Goal: Task Accomplishment & Management: Manage account settings

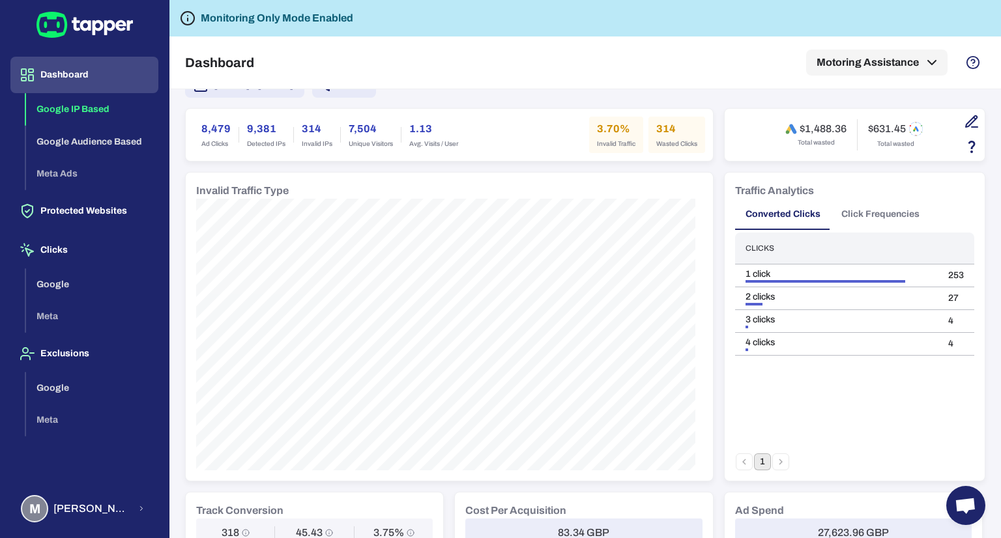
scroll to position [116, 0]
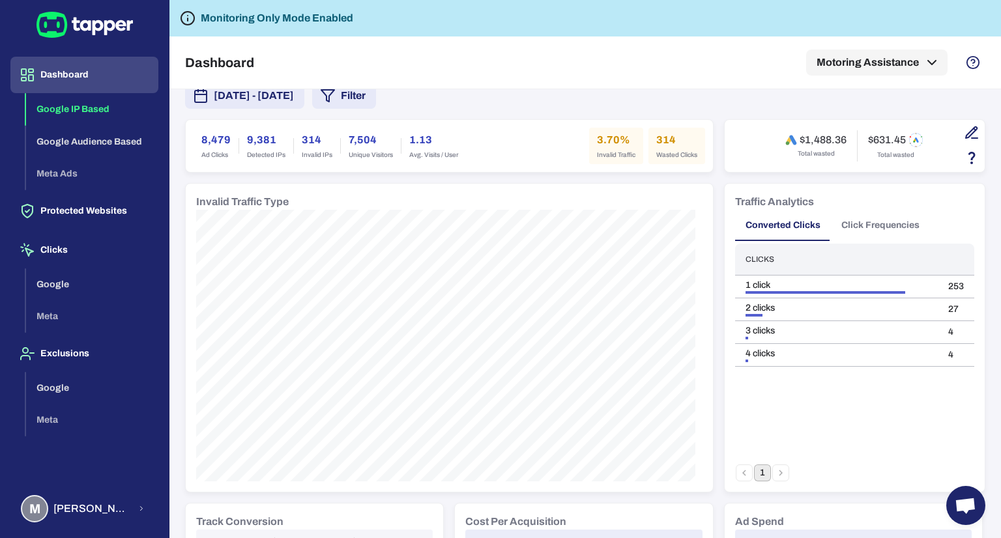
click at [257, 103] on button "[DATE] - [DATE]" at bounding box center [244, 96] width 119 height 26
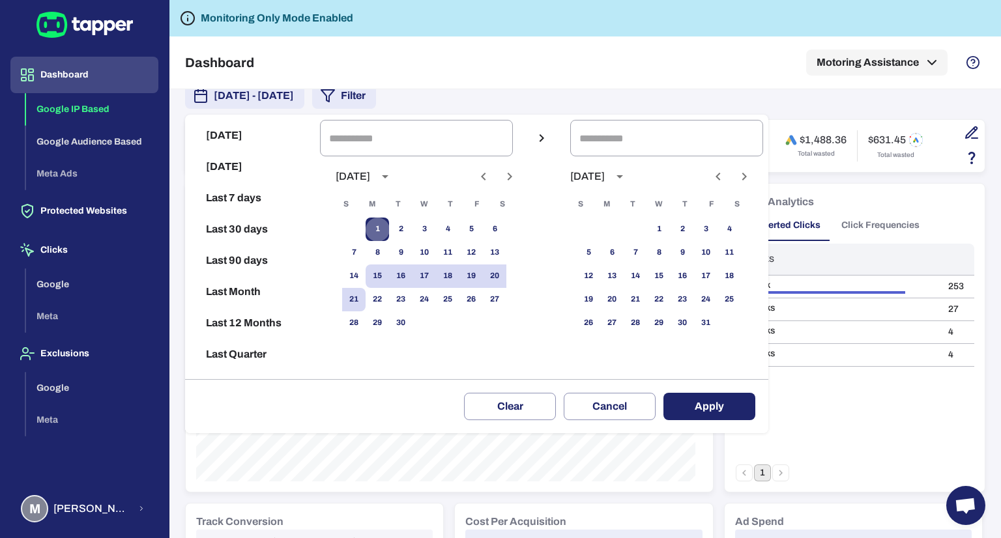
click at [386, 225] on button "1" at bounding box center [377, 229] width 23 height 23
type input "**********"
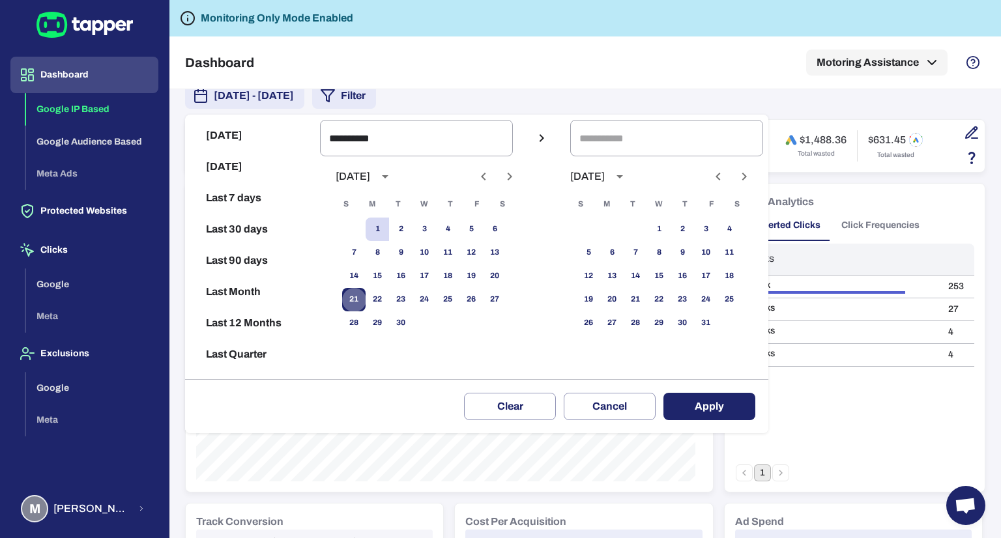
click at [365, 290] on button "21" at bounding box center [353, 299] width 23 height 23
type input "**********"
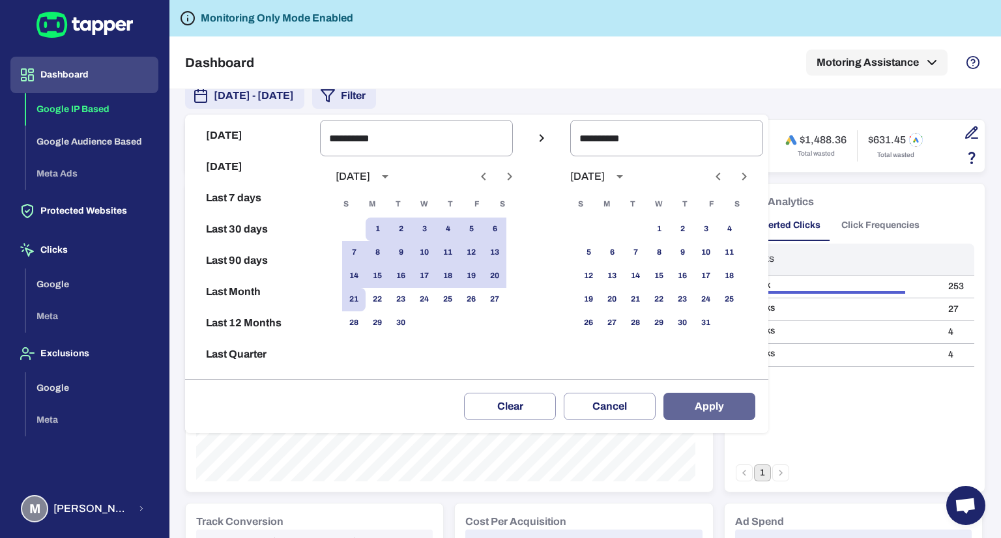
click at [719, 416] on button "Apply" at bounding box center [709, 406] width 92 height 27
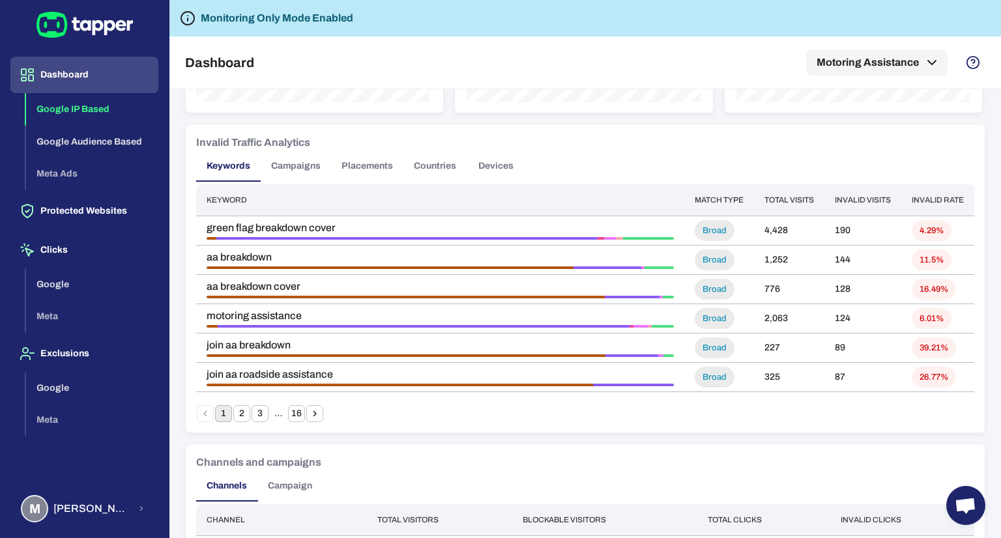
scroll to position [819, 0]
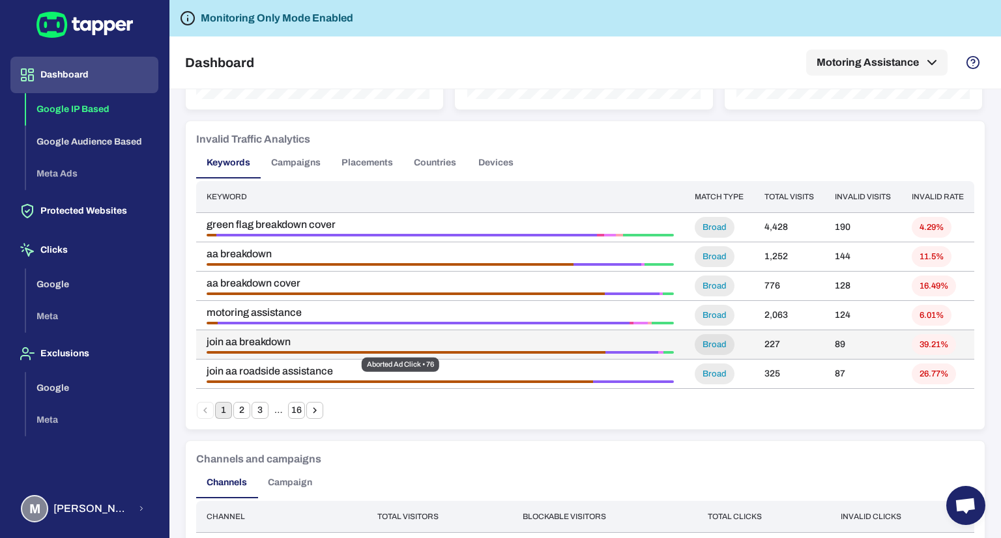
click at [458, 351] on div "Aborted Ad Click • 76" at bounding box center [406, 352] width 399 height 3
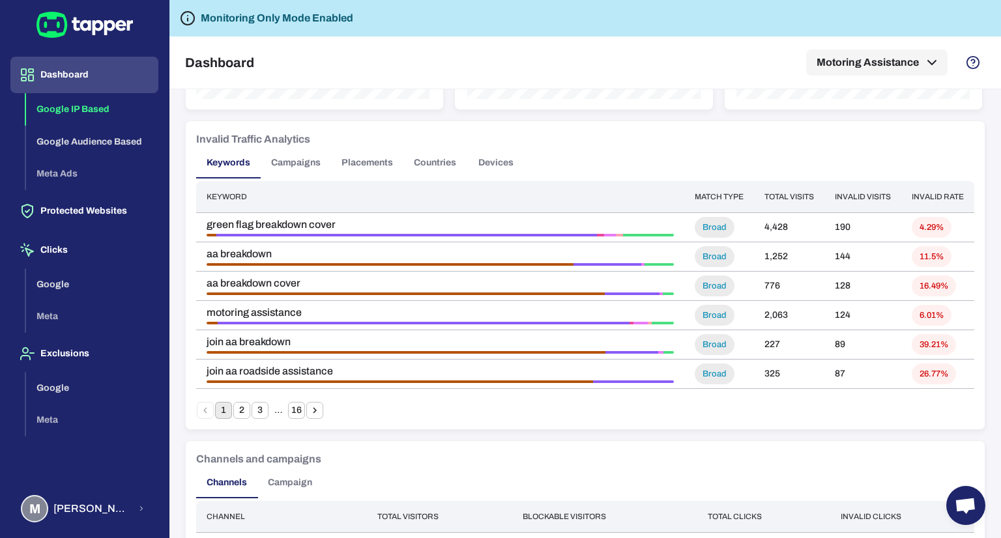
click at [239, 415] on button "2" at bounding box center [241, 410] width 17 height 17
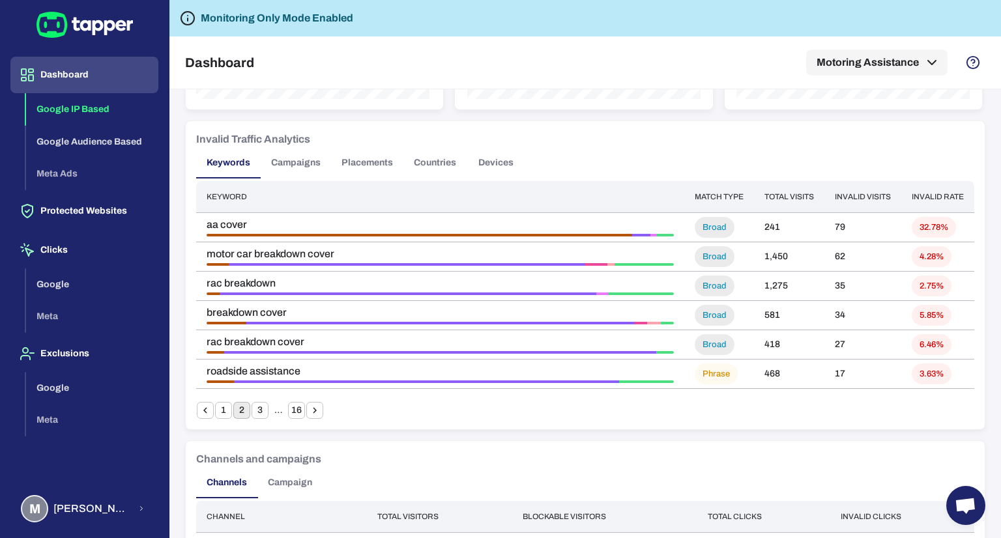
click at [444, 164] on button "Countries" at bounding box center [434, 162] width 63 height 31
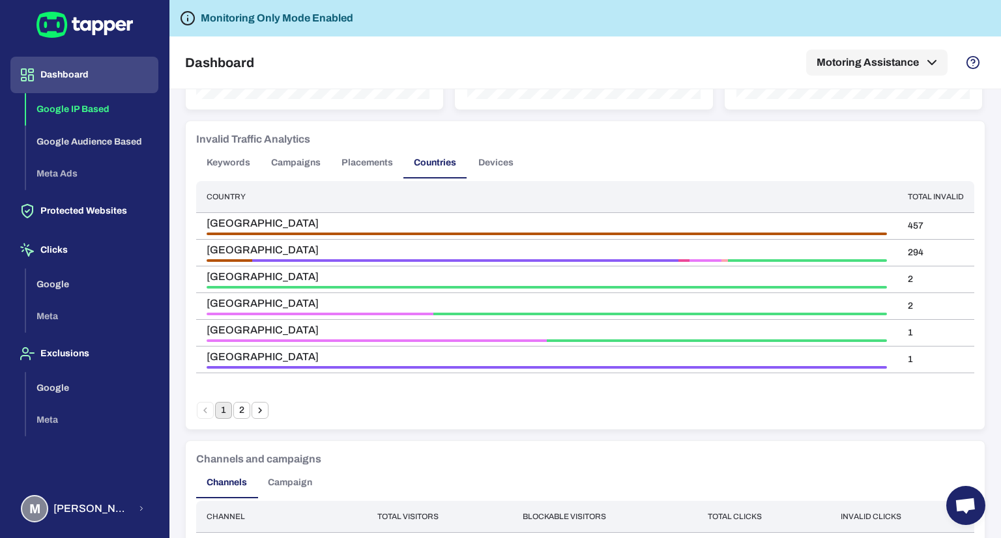
click at [204, 161] on button "Keywords" at bounding box center [228, 162] width 65 height 31
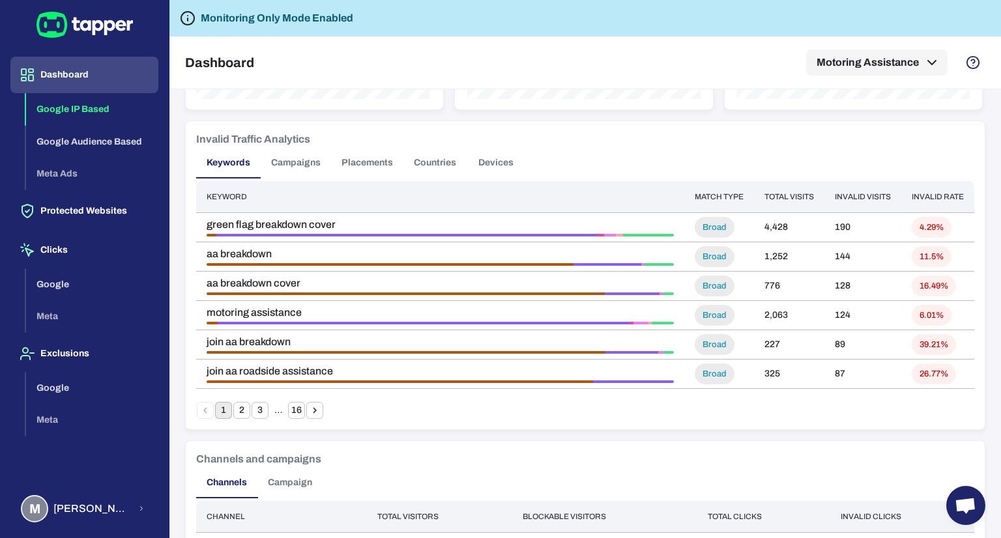
click at [507, 166] on button "Devices" at bounding box center [496, 162] width 59 height 31
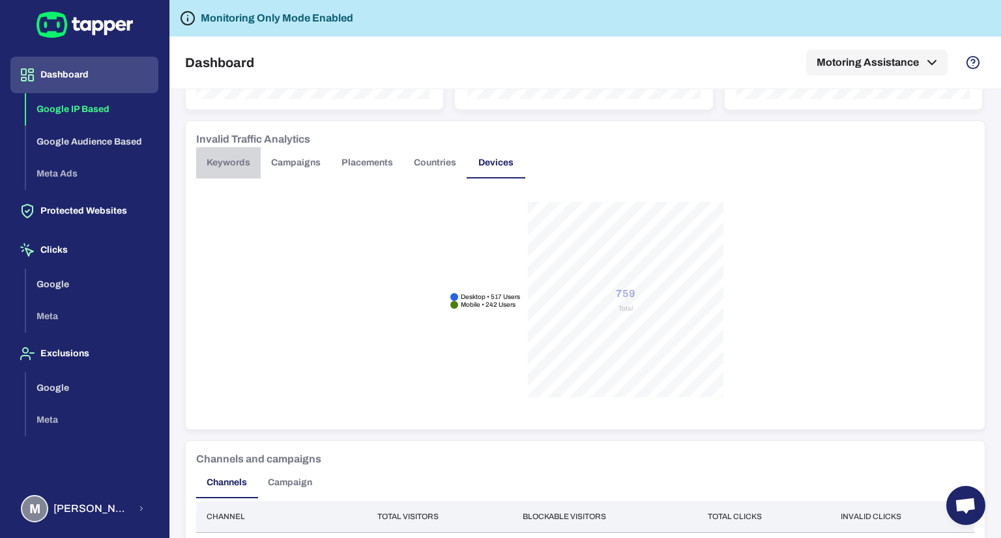
click at [212, 154] on button "Keywords" at bounding box center [228, 162] width 65 height 31
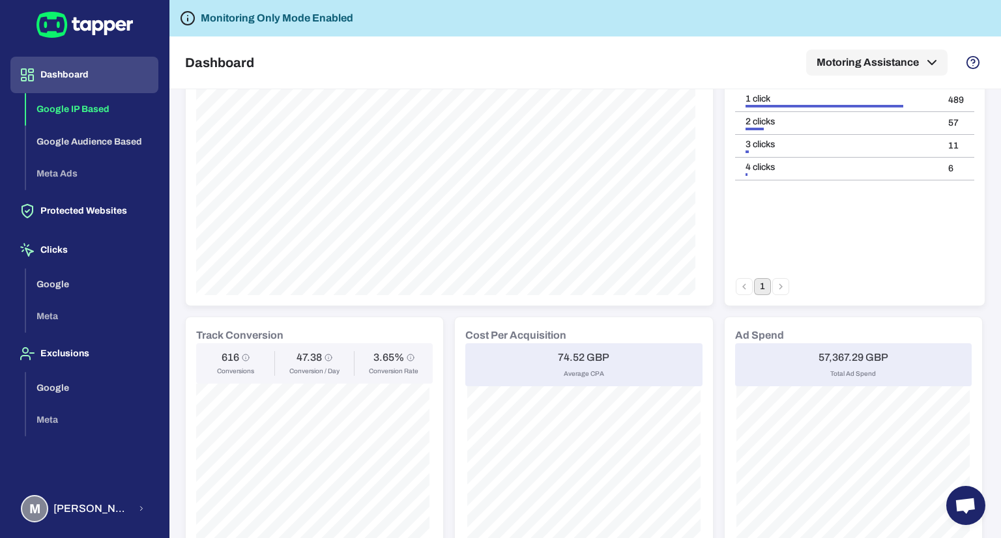
scroll to position [0, 0]
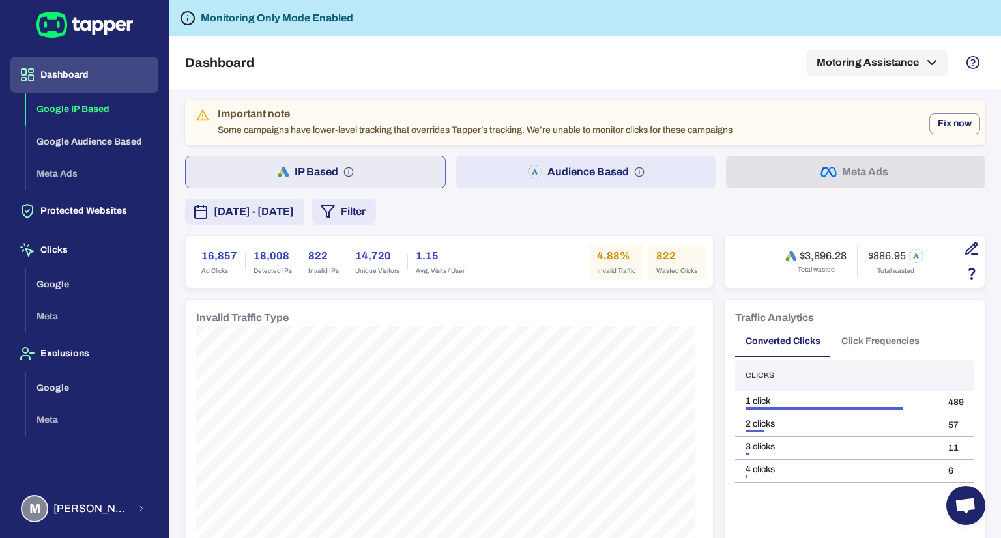
click at [540, 65] on div "Dashboard Motoring Assistance" at bounding box center [585, 62] width 800 height 52
click at [510, 53] on div "Dashboard Motoring Assistance" at bounding box center [585, 62] width 800 height 52
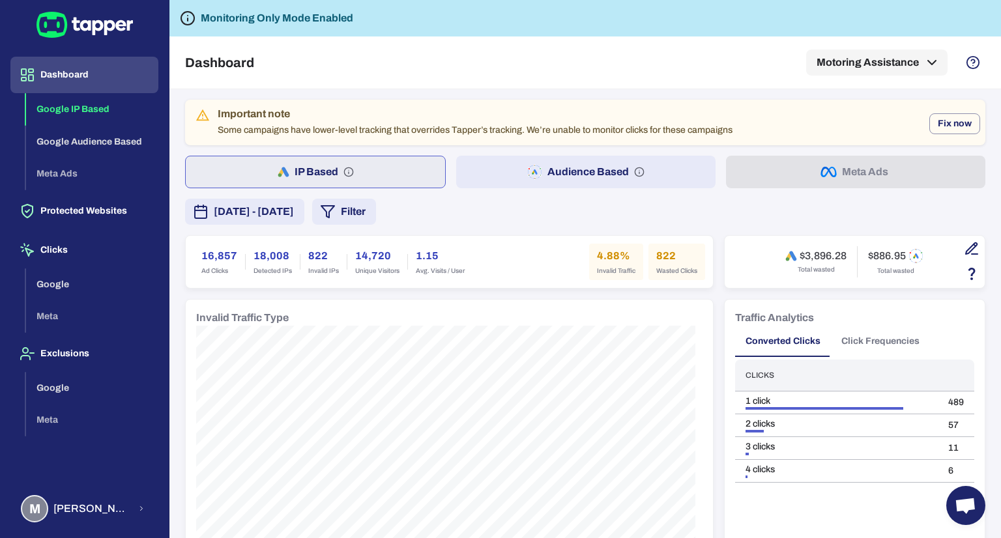
click at [511, 53] on div "Dashboard Motoring Assistance" at bounding box center [585, 62] width 800 height 52
click at [601, 74] on div "Dashboard Motoring Assistance" at bounding box center [585, 62] width 800 height 52
click at [803, 63] on div "Dashboard Motoring Assistance" at bounding box center [585, 62] width 800 height 52
click at [827, 63] on button "Motoring Assistance" at bounding box center [876, 63] width 141 height 26
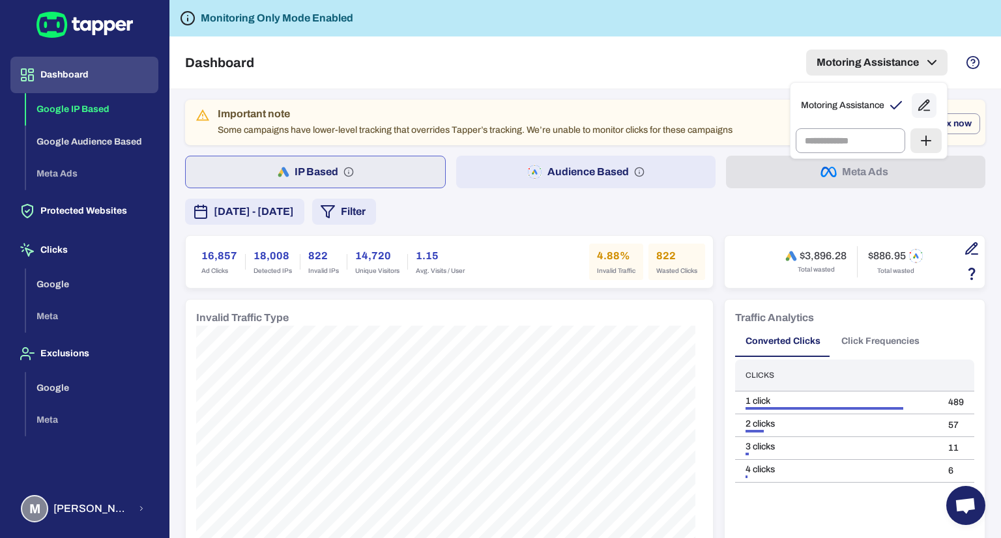
click at [827, 63] on div at bounding box center [500, 269] width 1001 height 538
click at [636, 51] on div "Dashboard Motoring Assistance" at bounding box center [585, 62] width 800 height 52
click at [621, 53] on div "Dashboard Motoring Assistance" at bounding box center [585, 62] width 800 height 52
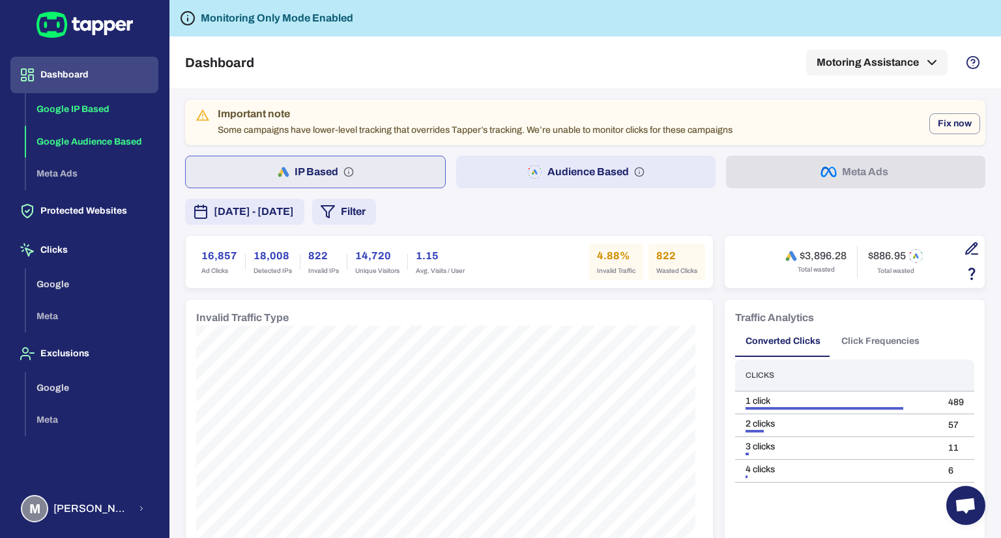
click at [93, 152] on button "Google Audience Based" at bounding box center [92, 142] width 132 height 33
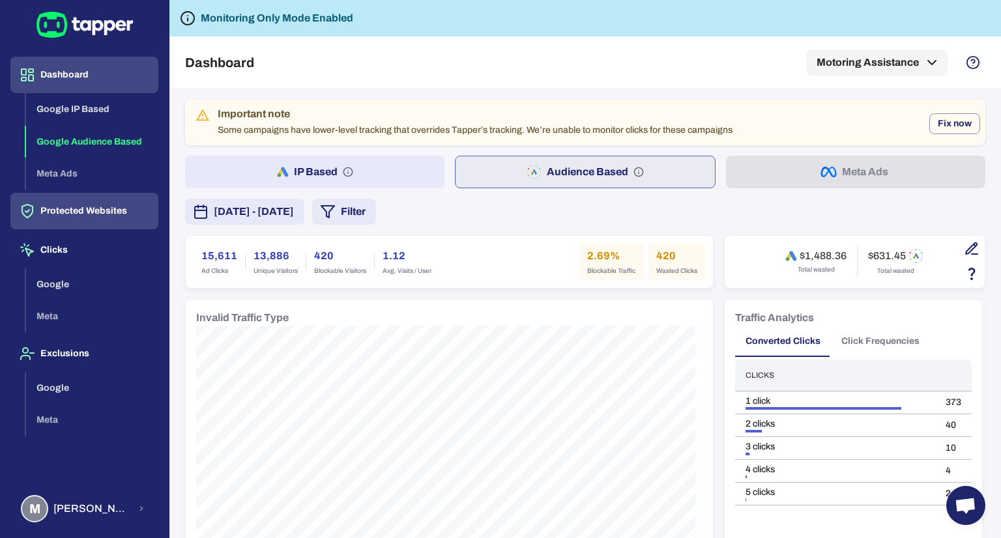
click at [84, 216] on button "Protected Websites" at bounding box center [84, 211] width 148 height 36
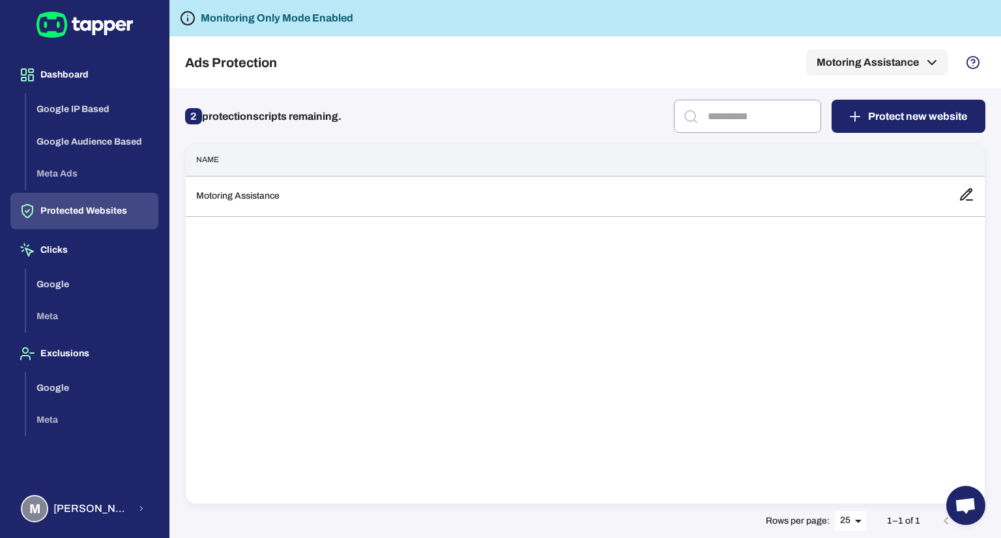
click at [224, 121] on p "2 protection scripts remaining." at bounding box center [263, 116] width 156 height 21
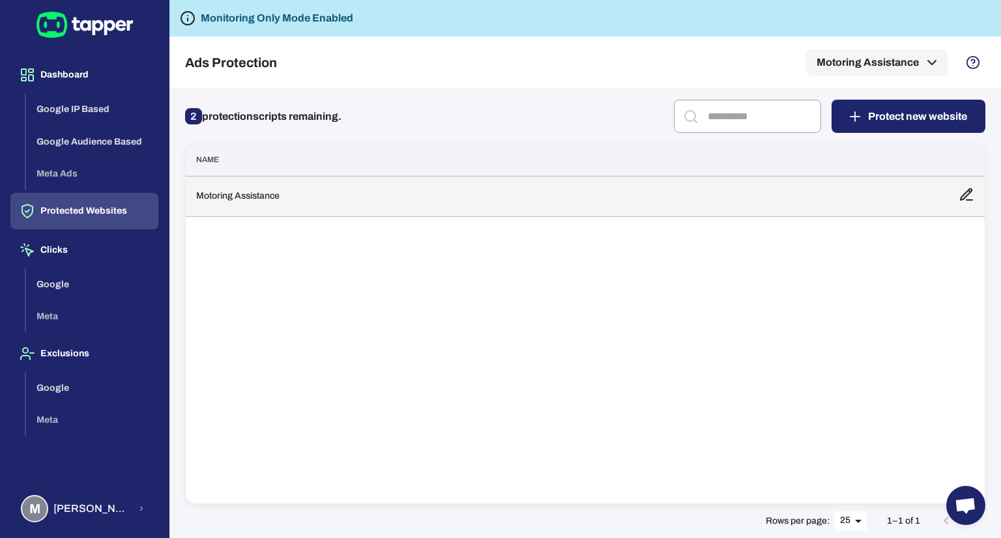
click at [967, 201] on icon at bounding box center [967, 195] width 16 height 16
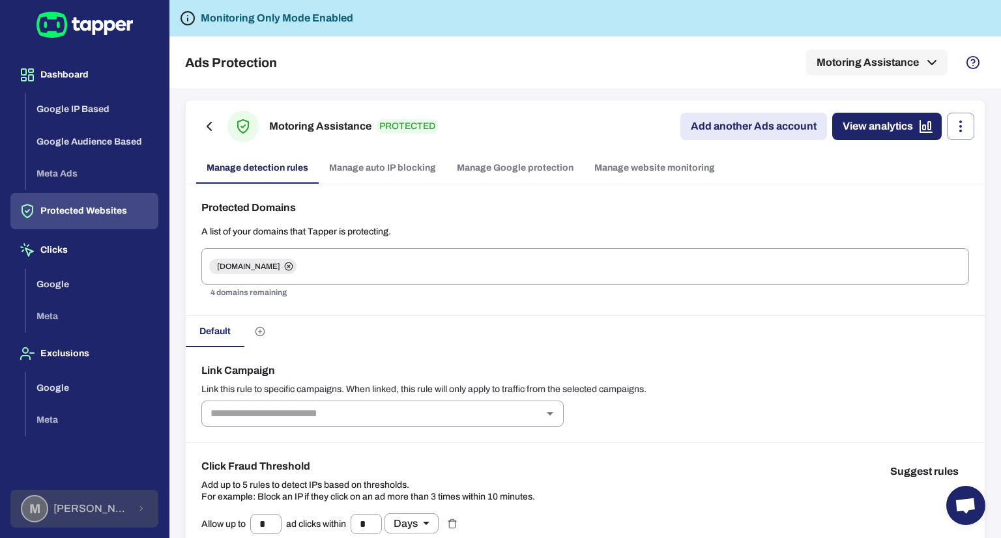
click at [102, 512] on span "[PERSON_NAME]" at bounding box center [91, 508] width 76 height 13
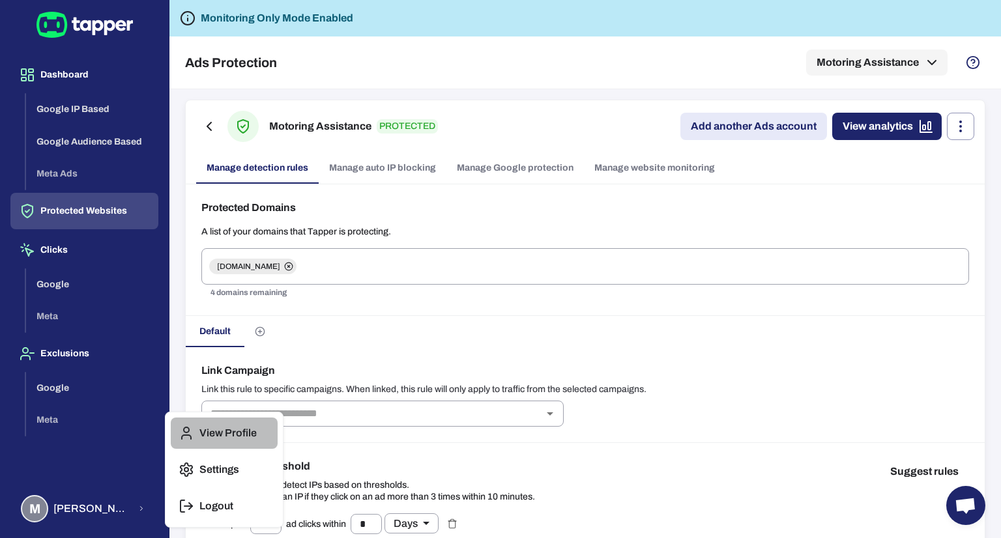
click at [220, 435] on p "View Profile" at bounding box center [227, 433] width 57 height 13
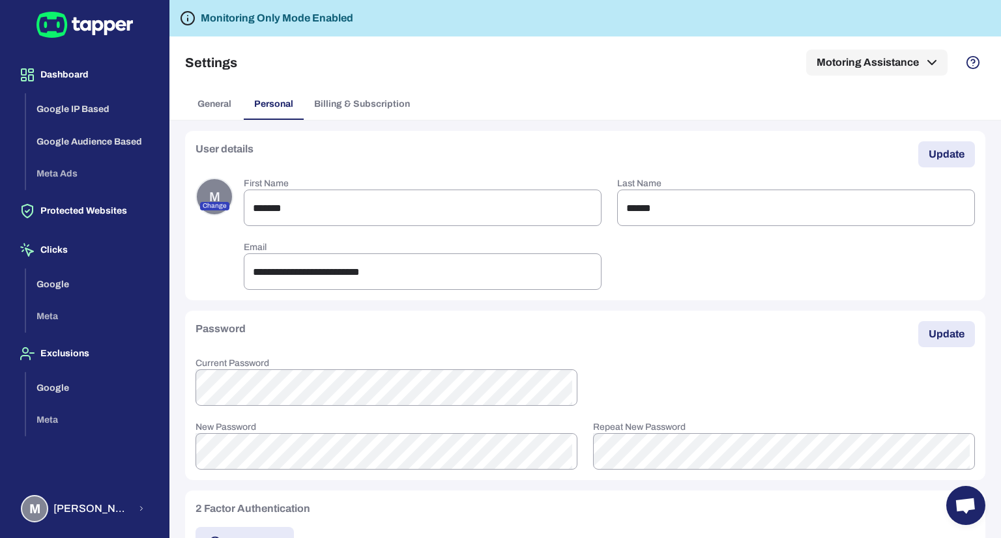
click at [412, 117] on button "Billing & Subscription" at bounding box center [362, 104] width 117 height 31
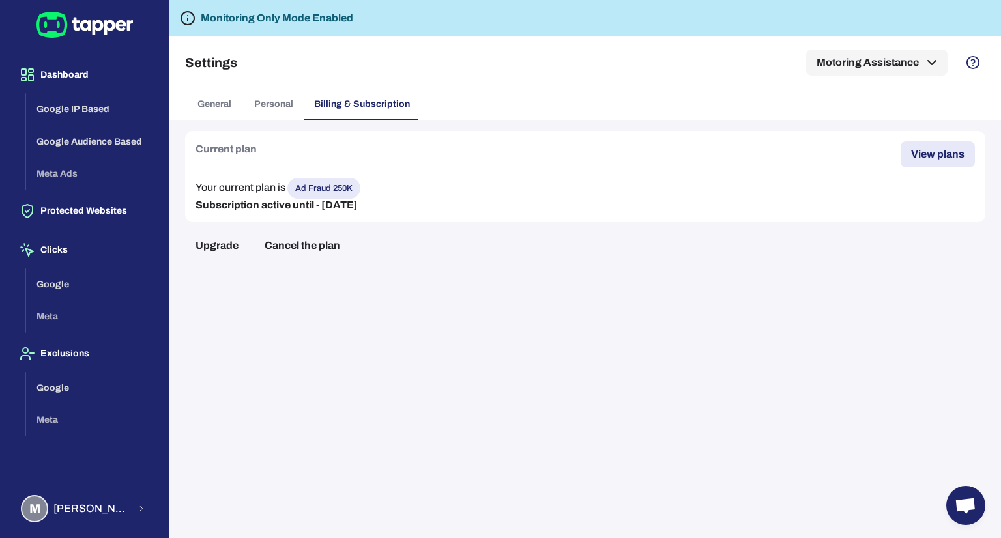
drag, startPoint x: 501, startPoint y: 72, endPoint x: 566, endPoint y: 100, distance: 70.3
click at [566, 100] on div "Settings Motoring Assistance General Personal Billing & Subscription" at bounding box center [585, 78] width 832 height 84
click at [68, 110] on button "Google IP Based" at bounding box center [92, 109] width 132 height 33
